Goal: Navigation & Orientation: Find specific page/section

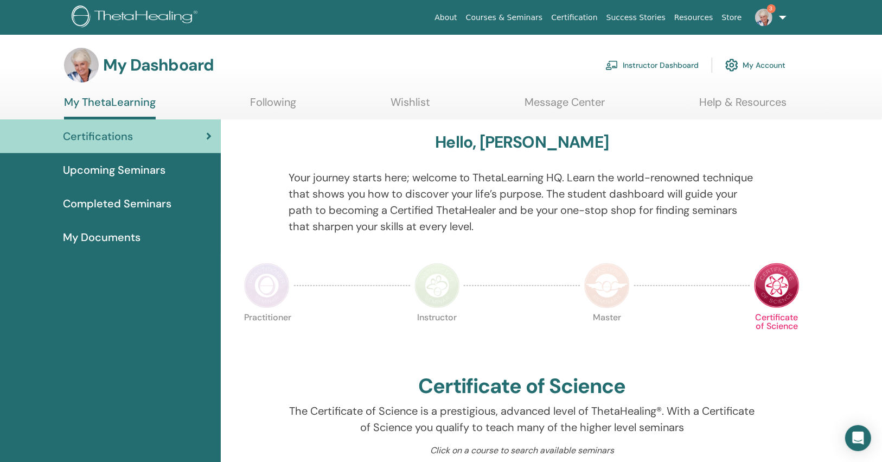
click at [672, 63] on link "Instructor Dashboard" at bounding box center [651, 65] width 93 height 24
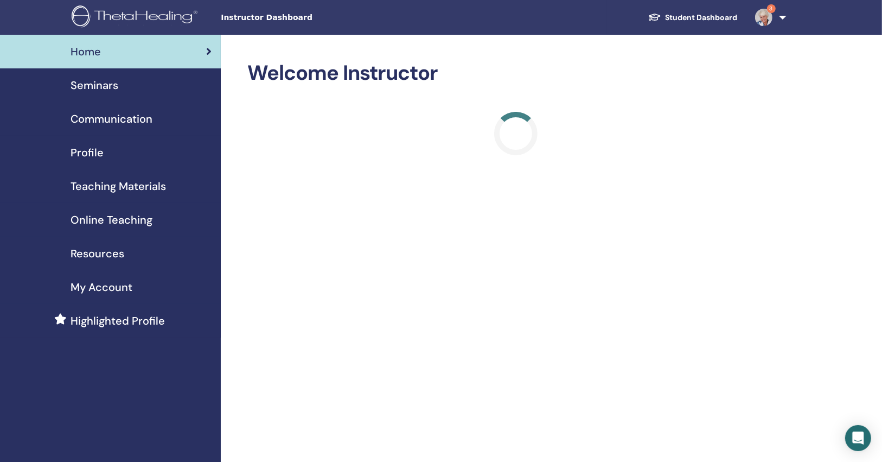
click at [143, 88] on div "Seminars" at bounding box center [110, 85] width 203 height 16
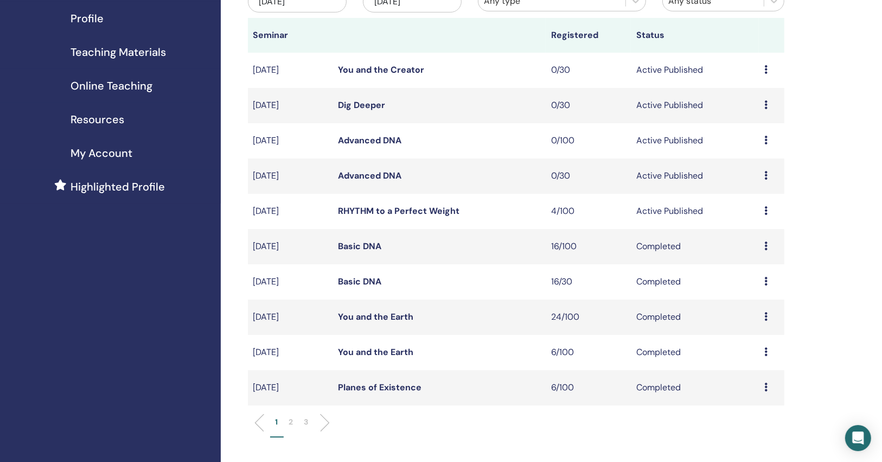
scroll to position [87, 0]
